Goal: Obtain resource: Obtain resource

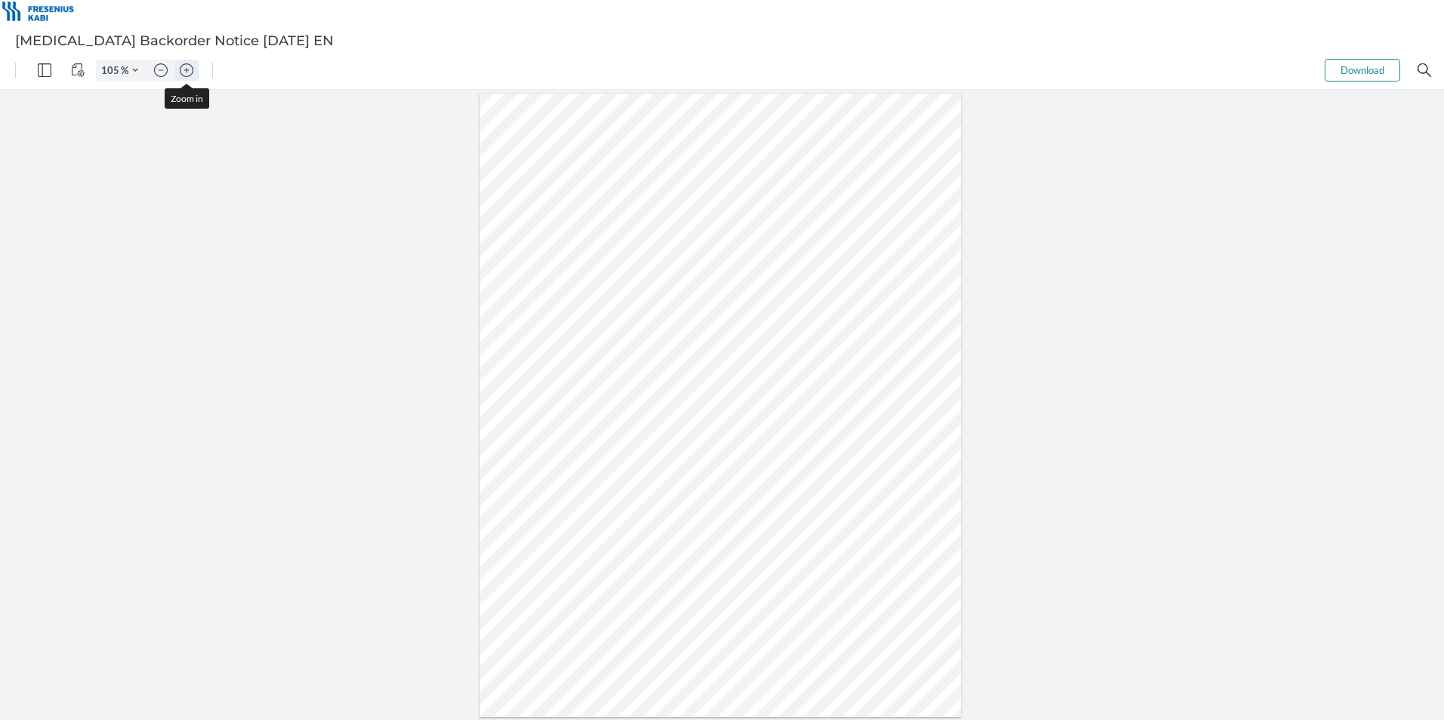
click at [190, 73] on img "Zoom in" at bounding box center [187, 70] width 14 height 14
type input "155"
drag, startPoint x: 467, startPoint y: 399, endPoint x: 440, endPoint y: 401, distance: 27.3
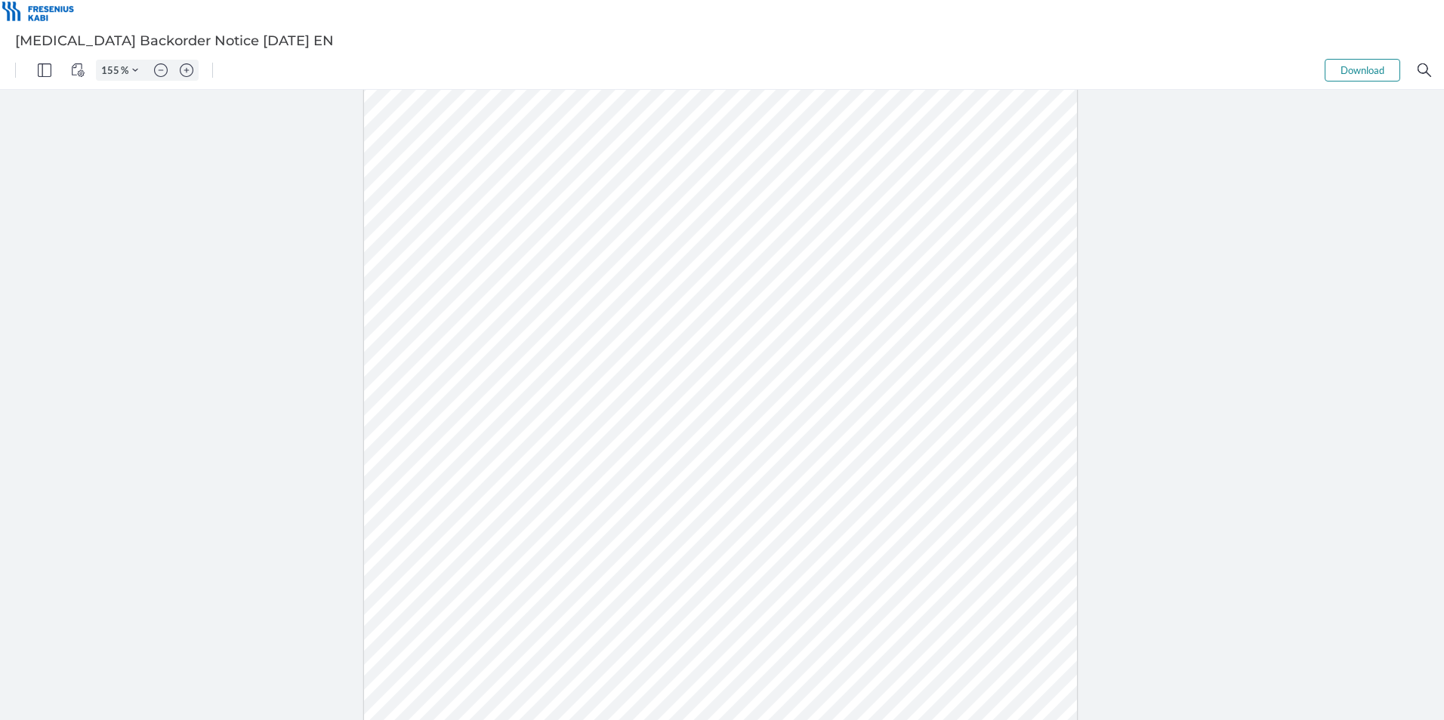
click at [440, 401] on div at bounding box center [720, 414] width 713 height 923
click at [418, 439] on div at bounding box center [720, 414] width 713 height 923
click at [188, 73] on img "Zoom in" at bounding box center [187, 70] width 14 height 14
type input "155"
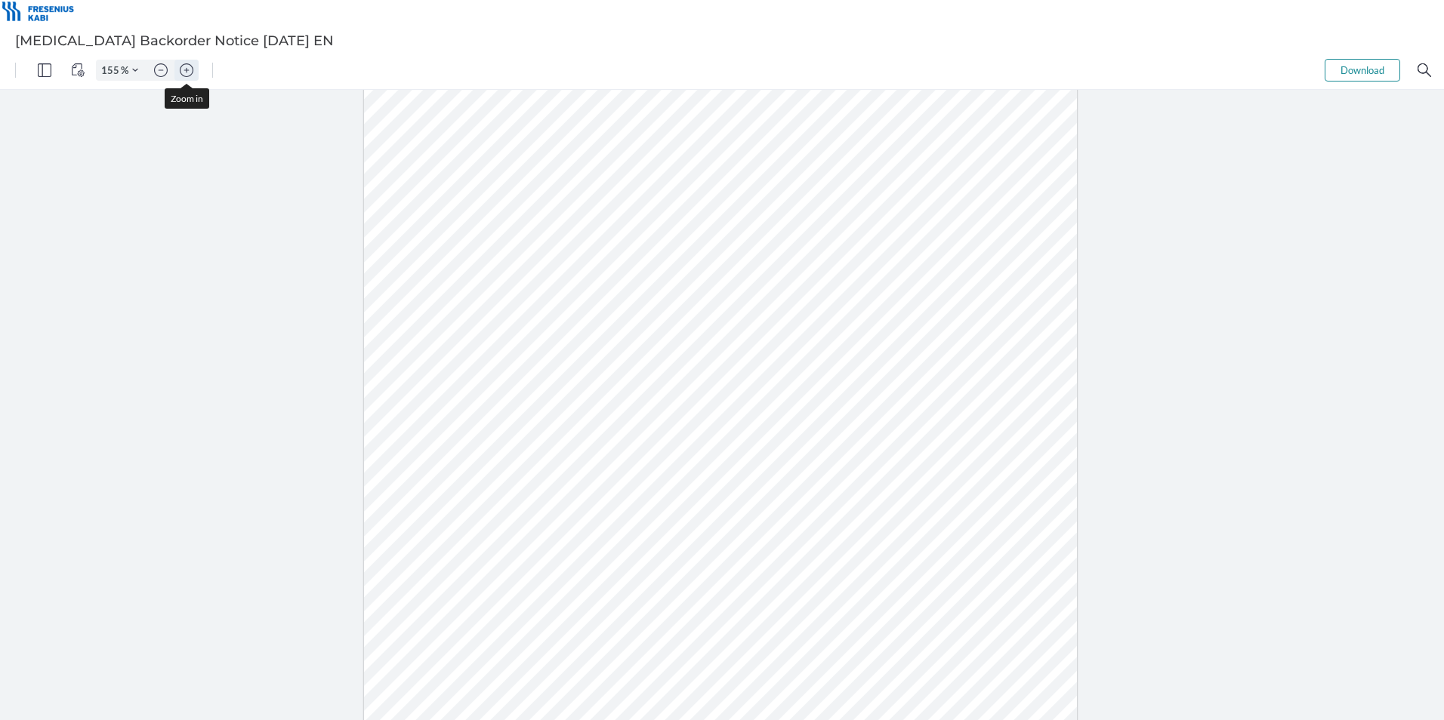
scroll to position [141, 0]
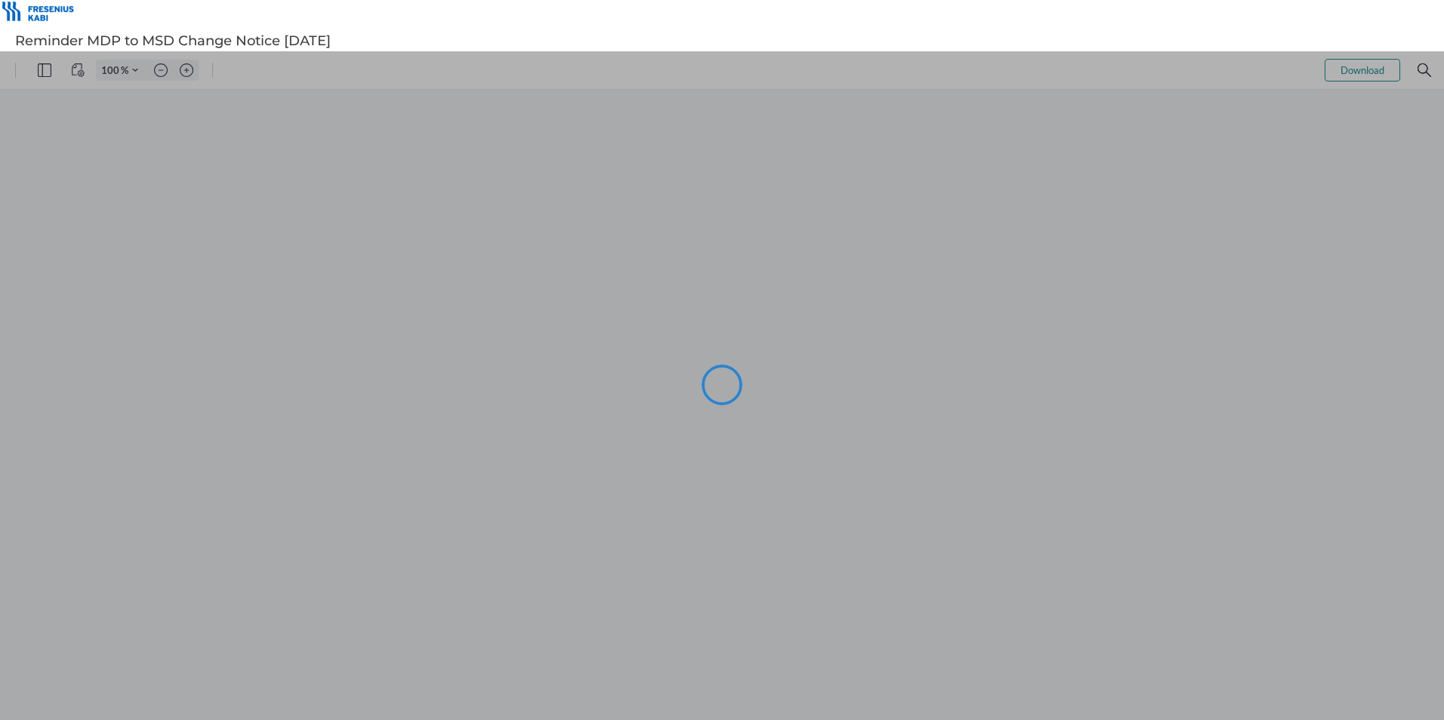
type input "105"
